Goal: Task Accomplishment & Management: Use online tool/utility

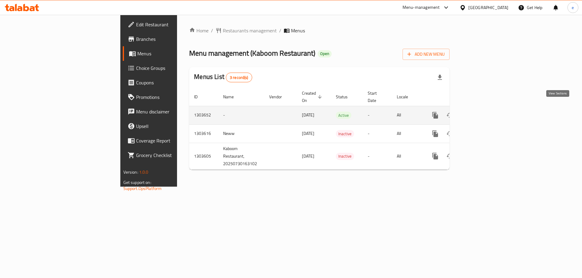
click at [482, 112] on icon "enhanced table" at bounding box center [478, 115] width 7 height 7
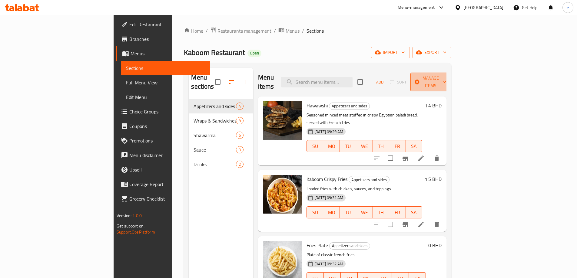
click at [446, 79] on span "Manage items" at bounding box center [430, 82] width 31 height 15
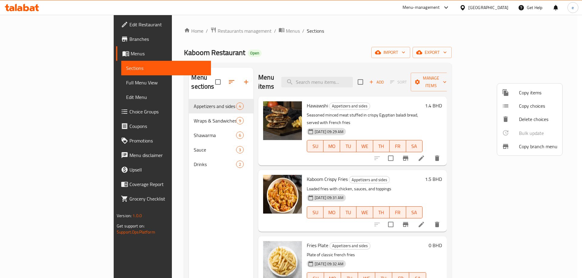
click at [513, 148] on div at bounding box center [510, 146] width 17 height 7
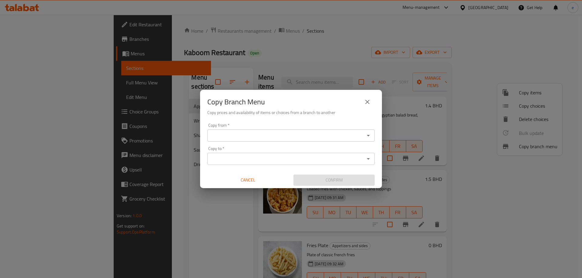
click at [300, 134] on input "Copy from   *" at bounding box center [286, 135] width 154 height 8
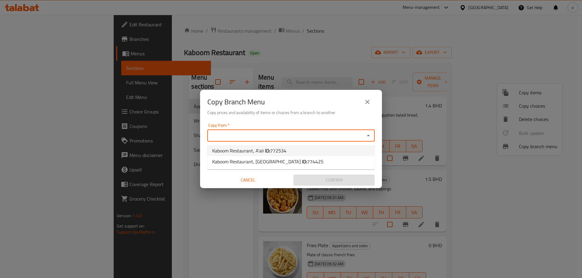
click at [265, 153] on b "ID:" at bounding box center [267, 150] width 5 height 9
type input "Kaboom Restaurant, A'ali"
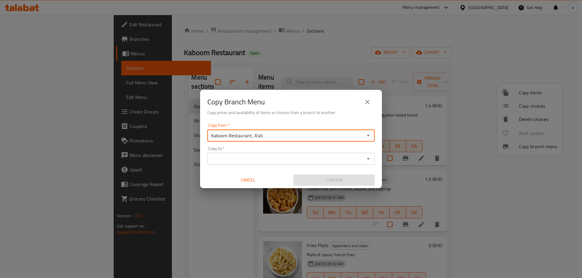
click at [271, 159] on input "Copy to   *" at bounding box center [286, 159] width 154 height 8
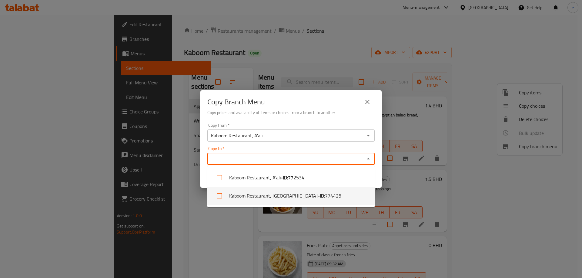
click at [288, 195] on li "Kaboom Restaurant, [GEOGRAPHIC_DATA] - ID: 774425" at bounding box center [290, 196] width 167 height 18
checkbox input "true"
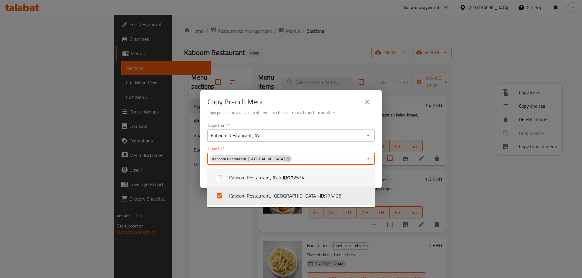
click at [302, 159] on input "Copy to   *" at bounding box center [327, 159] width 70 height 8
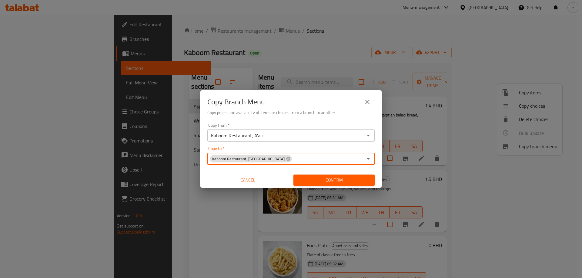
click at [322, 179] on span "Confirm" at bounding box center [334, 181] width 72 height 8
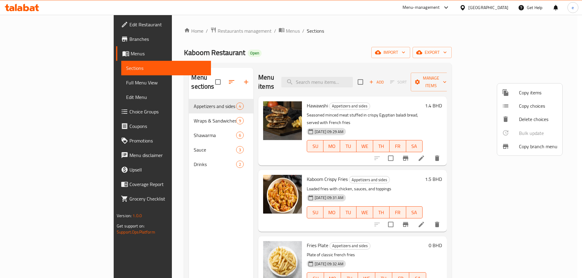
click at [508, 5] on div at bounding box center [291, 139] width 582 height 278
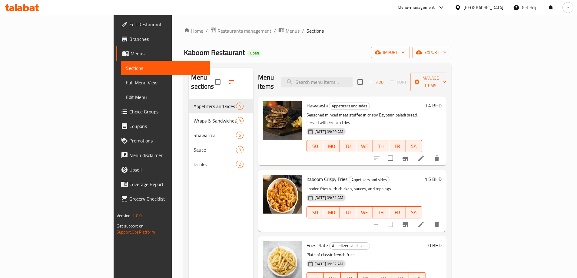
click at [495, 7] on div "[GEOGRAPHIC_DATA]" at bounding box center [484, 7] width 40 height 7
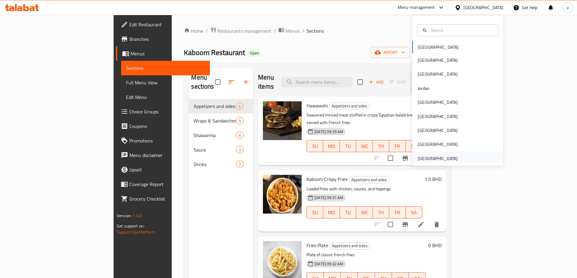
click at [439, 157] on div "[GEOGRAPHIC_DATA]" at bounding box center [438, 158] width 40 height 7
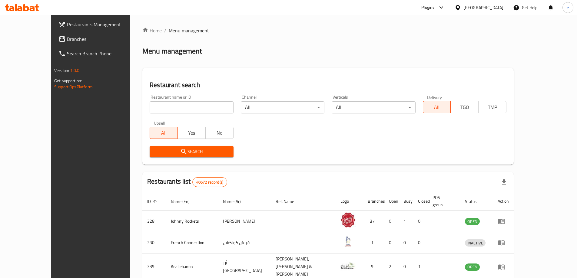
click at [67, 38] on span "Branches" at bounding box center [105, 38] width 76 height 7
